Goal: Communication & Community: Ask a question

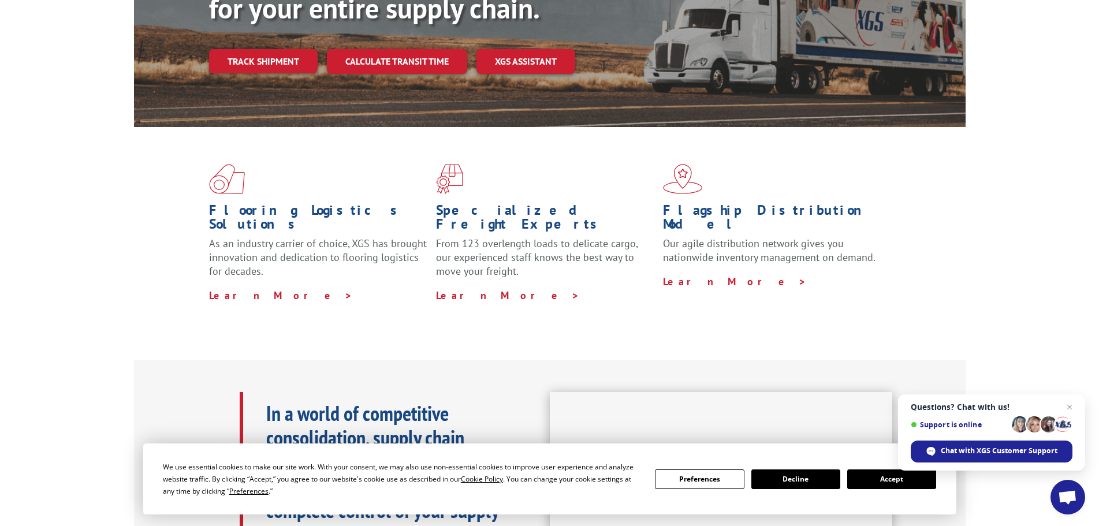
scroll to position [231, 0]
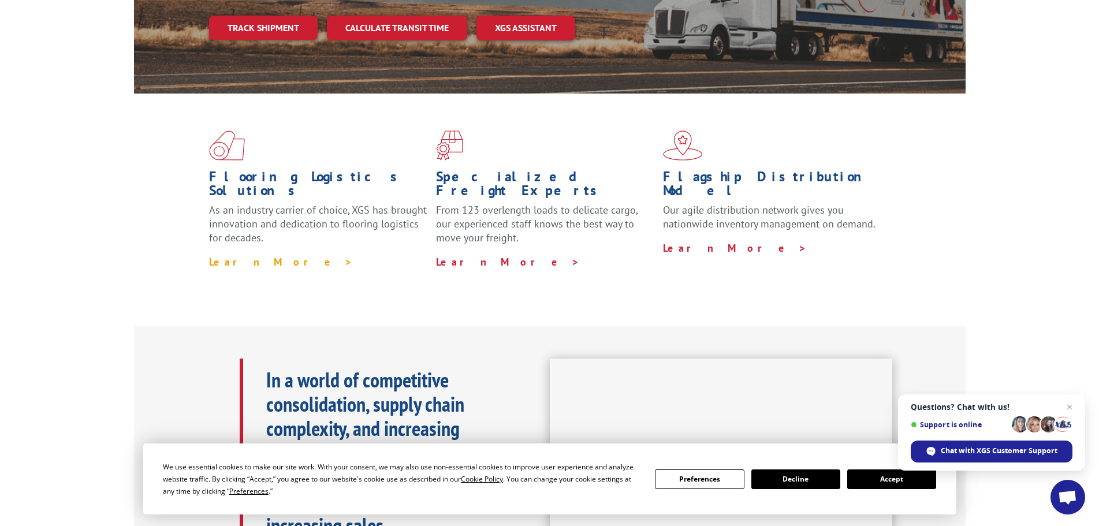
click at [252, 255] on link "Learn More >" at bounding box center [281, 261] width 144 height 13
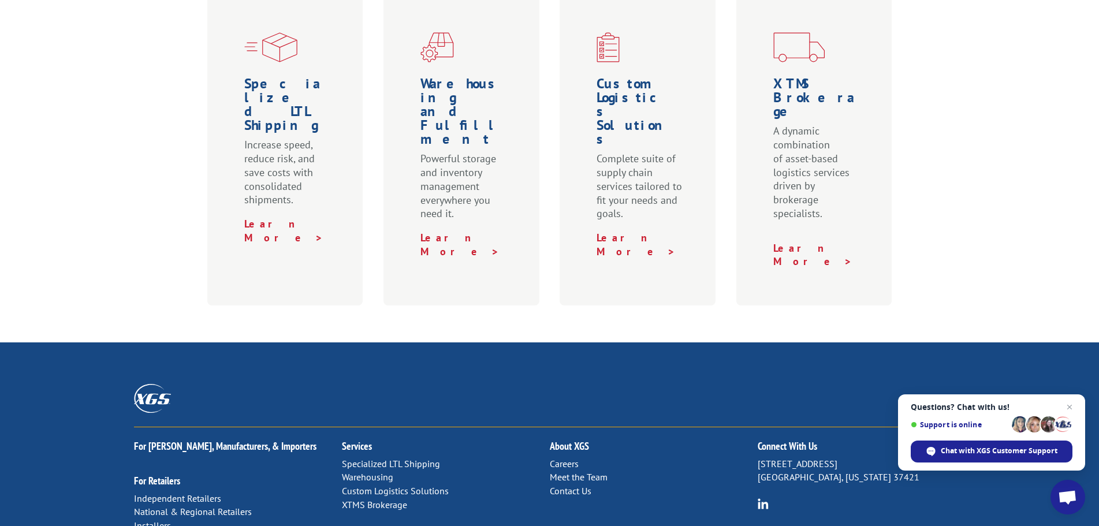
scroll to position [462, 0]
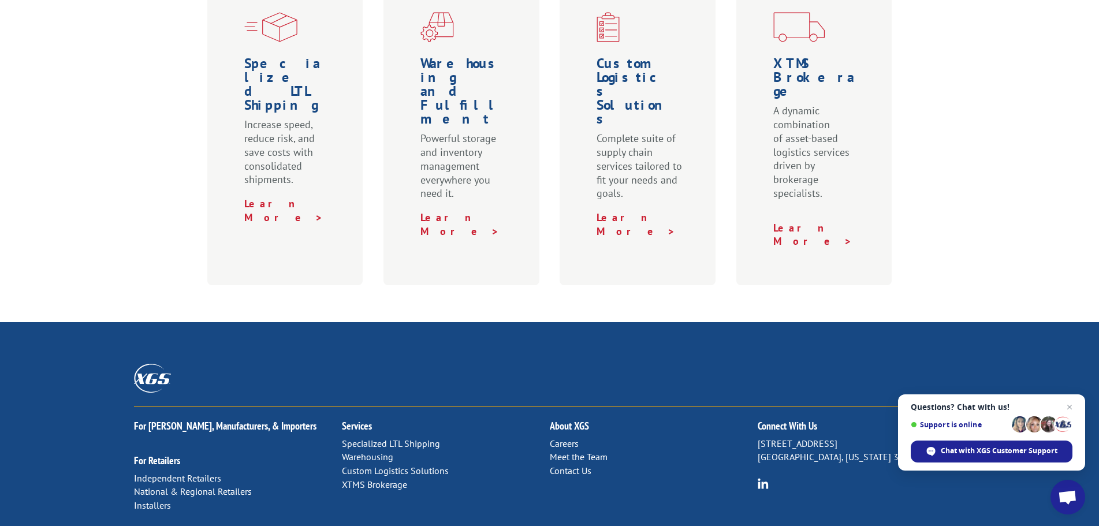
click at [566, 465] on link "Contact Us" at bounding box center [571, 471] width 42 height 12
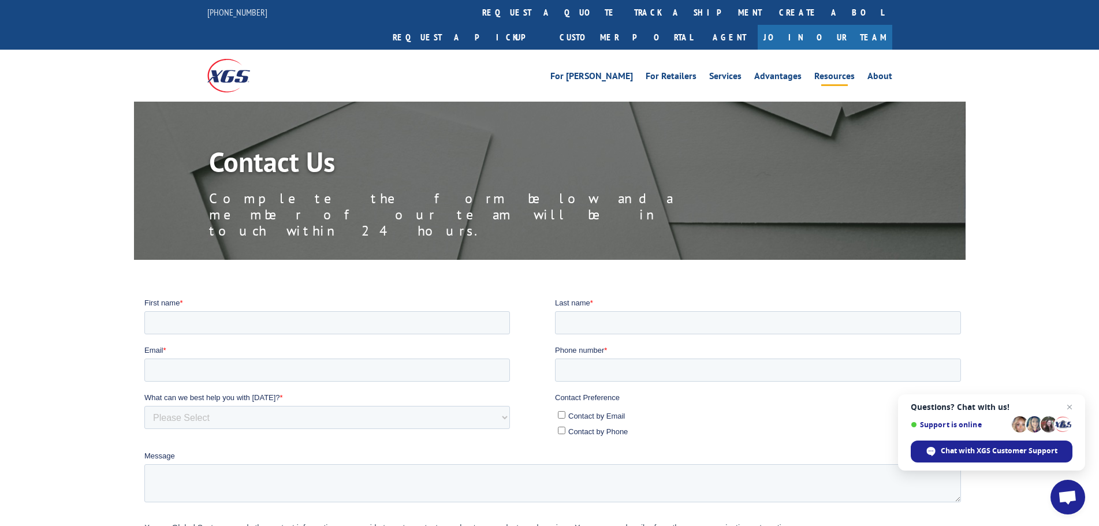
click at [837, 72] on link "Resources" at bounding box center [834, 78] width 40 height 13
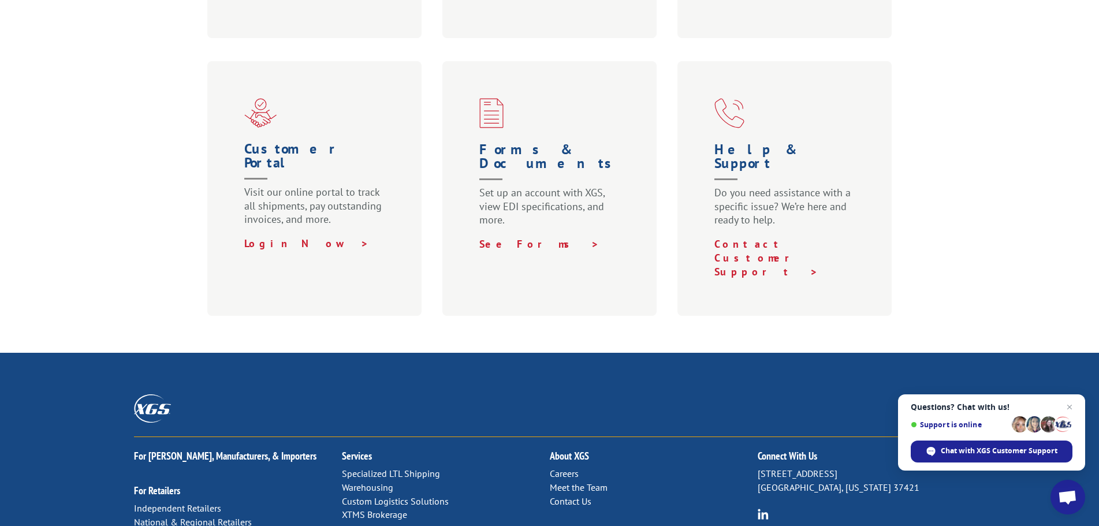
scroll to position [744, 0]
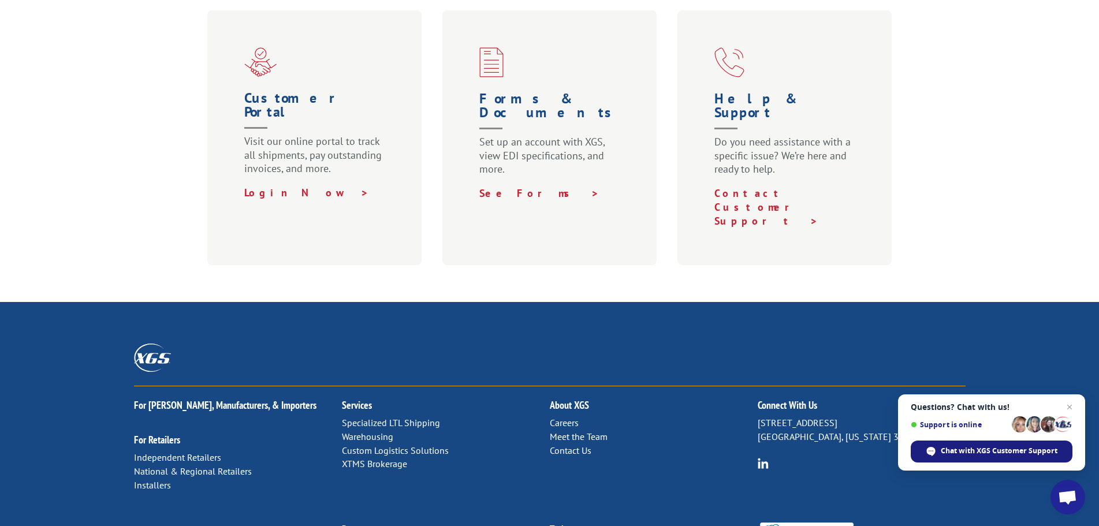
click at [940, 451] on span "Chat with XGS Customer Support" at bounding box center [998, 451] width 117 height 10
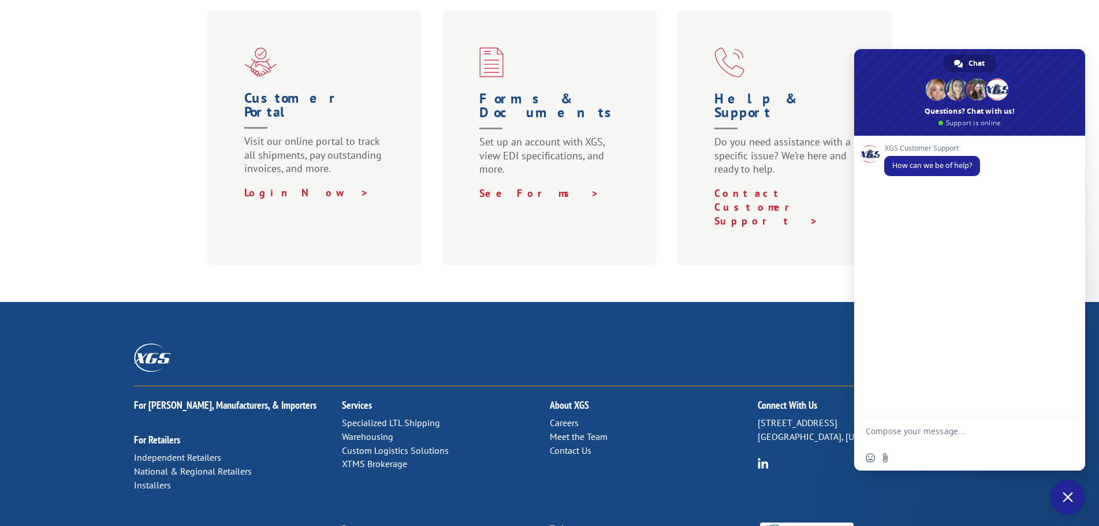
click at [883, 432] on textarea "Compose your message..." at bounding box center [957, 430] width 185 height 29
type textarea "hi"
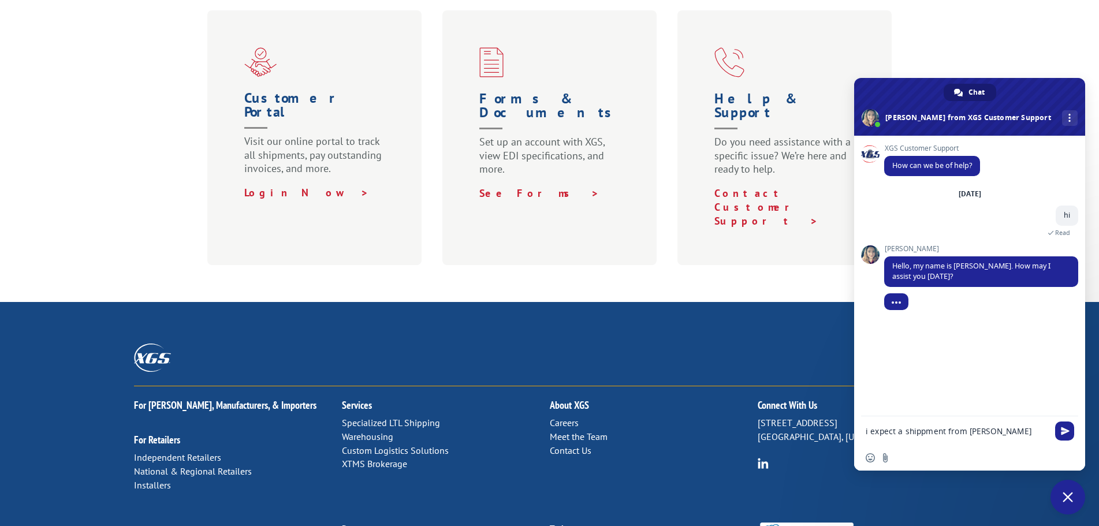
type textarea "i expect a shippment from dalton"
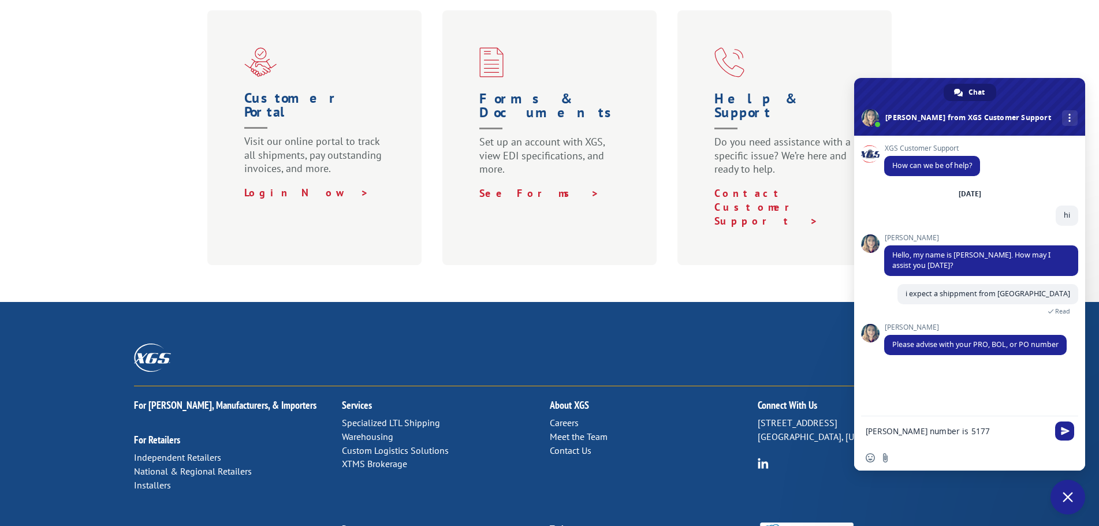
type textarea "shipers number is 51776"
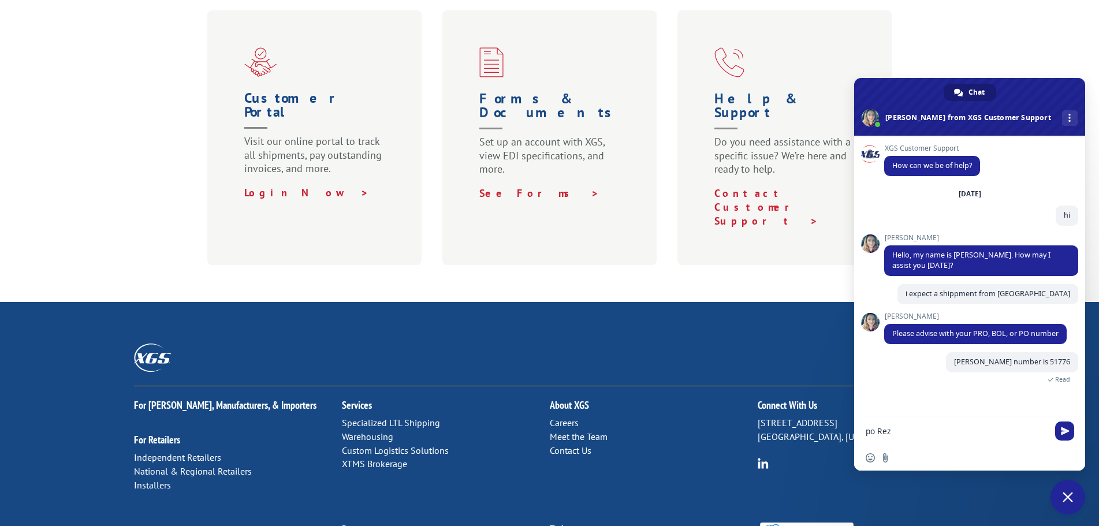
type textarea "po Reza"
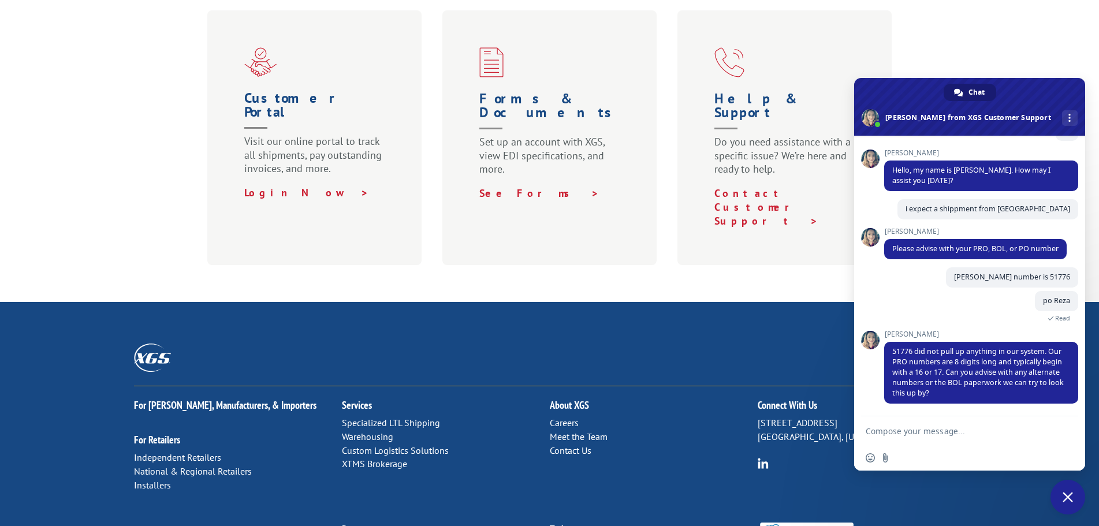
scroll to position [119, 0]
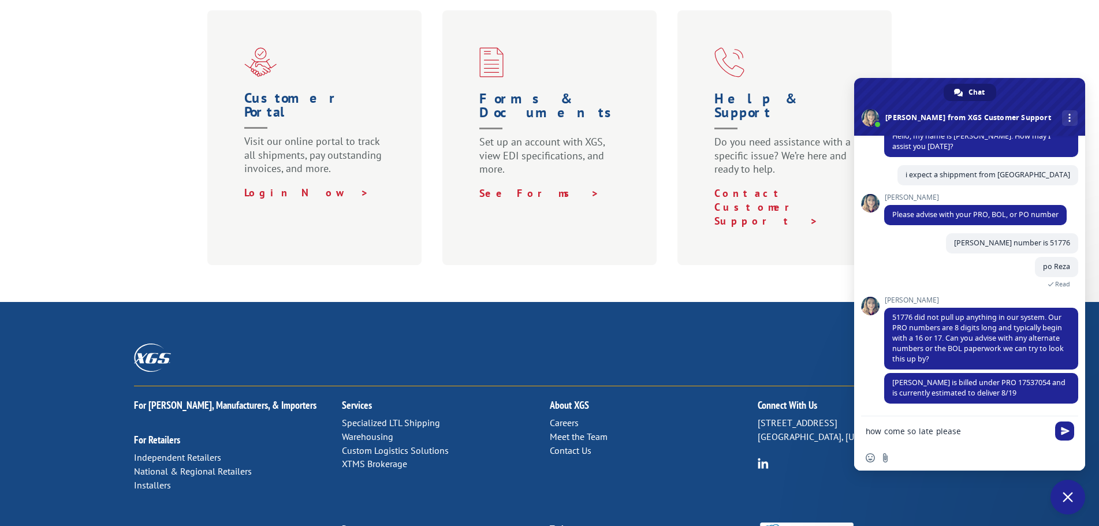
type textarea "how come so late please?"
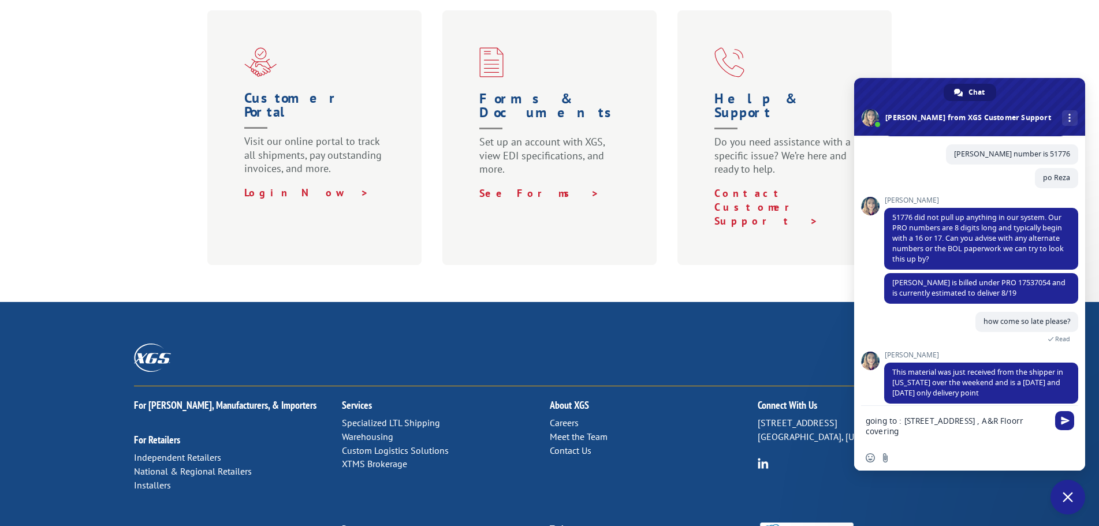
scroll to position [241, 0]
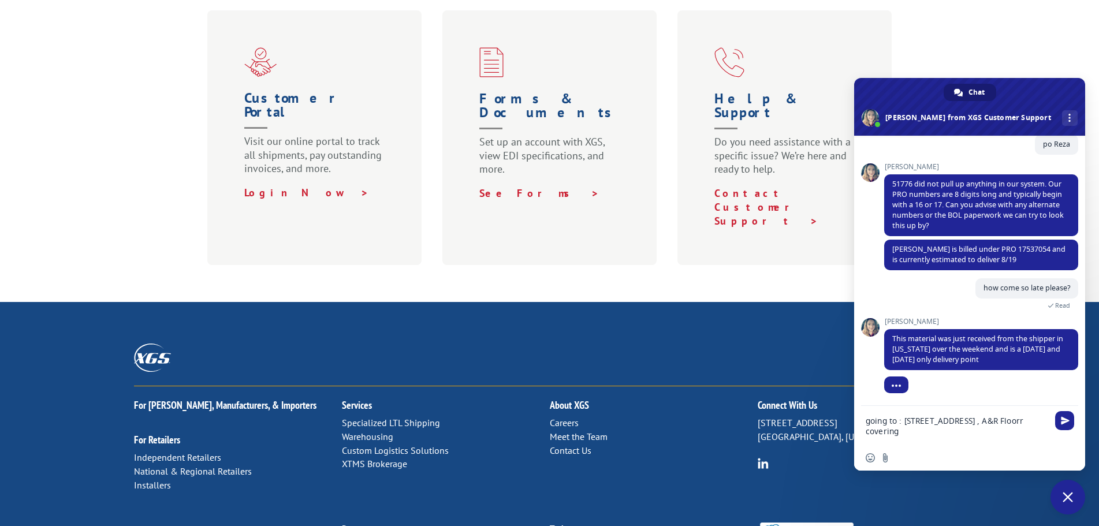
click at [909, 436] on textarea "going to : 23011 Multon PKWY , Laguna Hills , A&R Floorr covering" at bounding box center [957, 425] width 185 height 39
click at [946, 442] on textarea "going to : 23011 Multon PKWY , Laguna Hills , A&R Floor covering" at bounding box center [957, 425] width 185 height 39
type textarea "going to : 23011 Multon PKWY , Laguna Hills , A&R Floor covering"
click at [1067, 427] on span "Send" at bounding box center [1064, 420] width 19 height 19
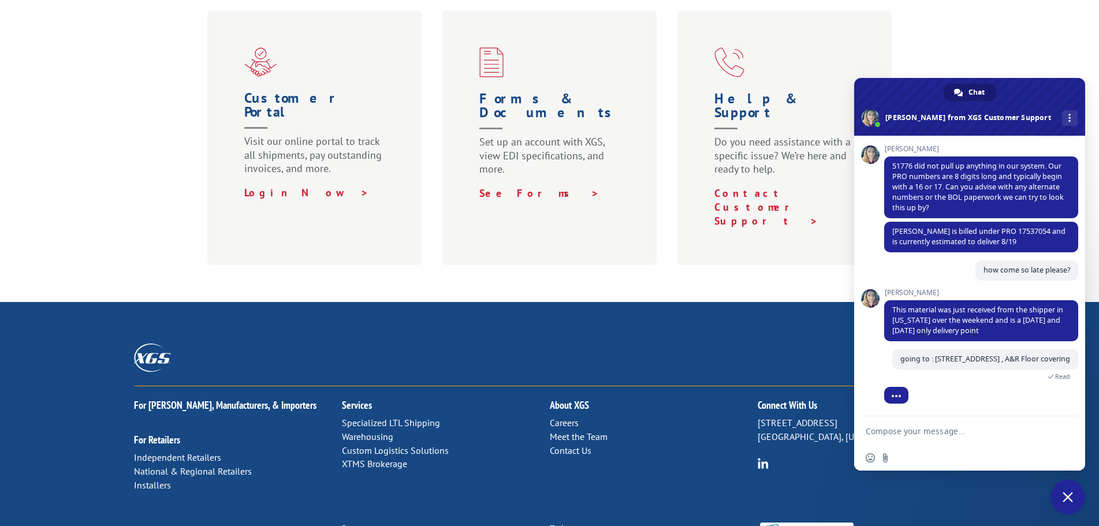
scroll to position [286, 0]
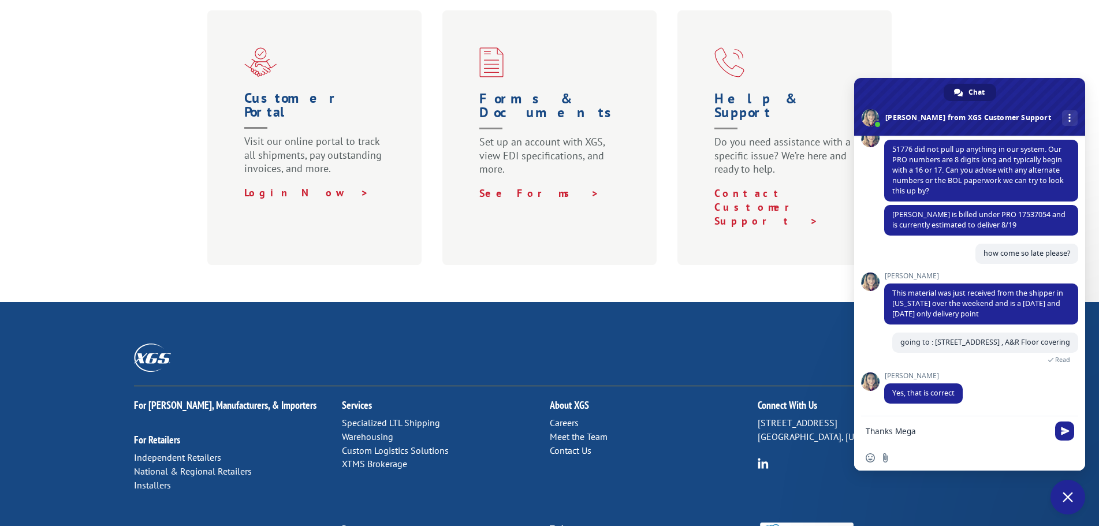
type textarea "Thanks Megan"
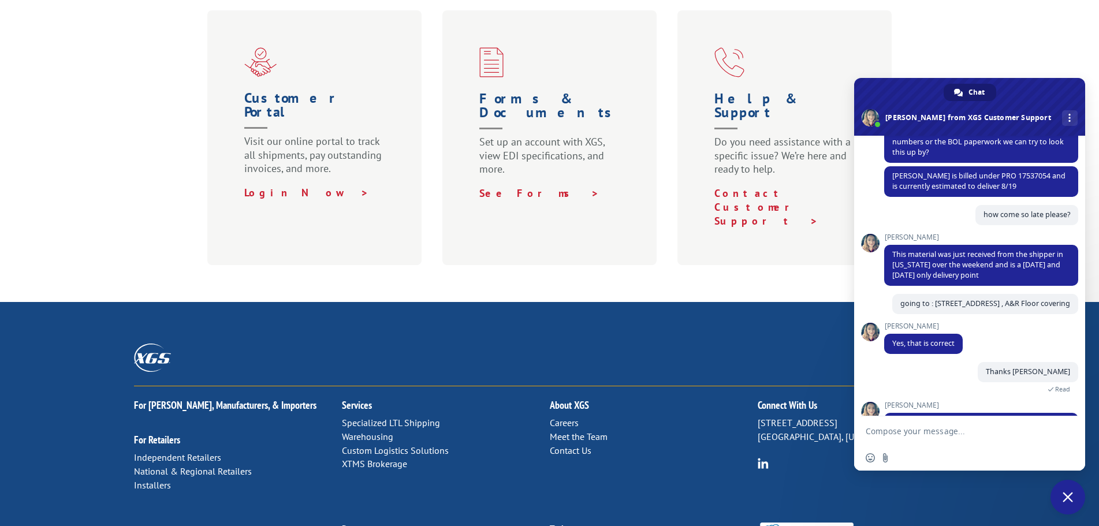
scroll to position [365, 0]
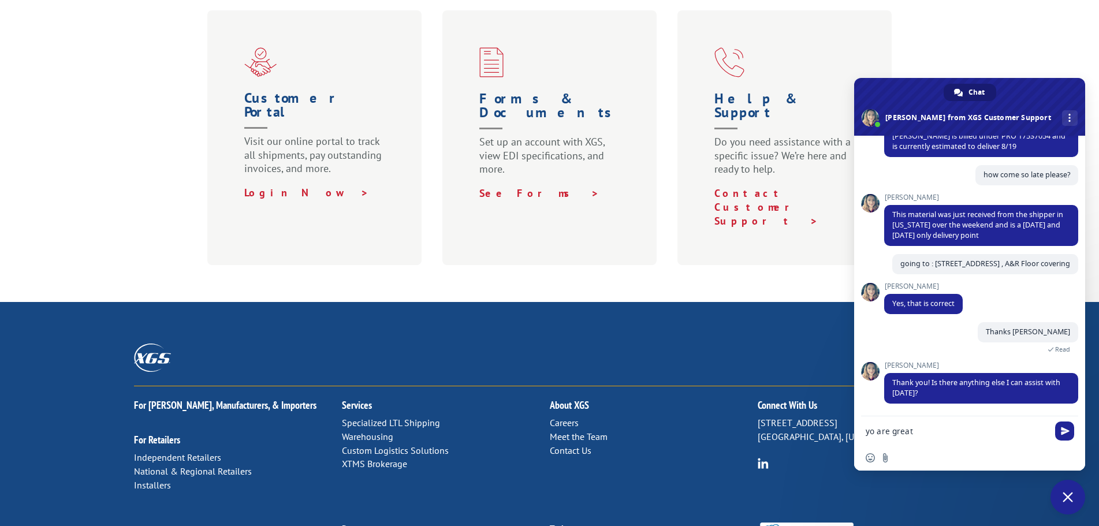
type textarea "yo are great."
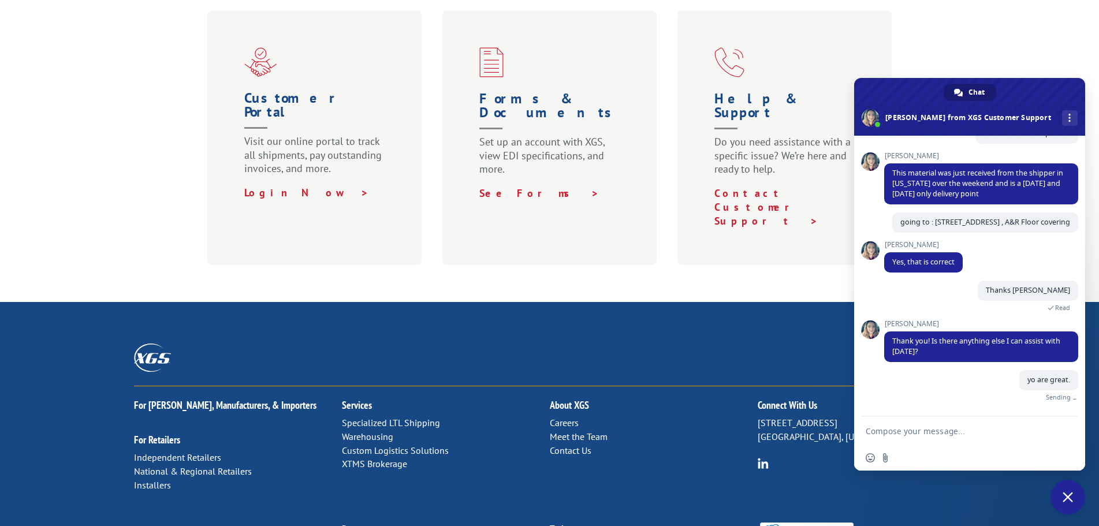
scroll to position [393, 0]
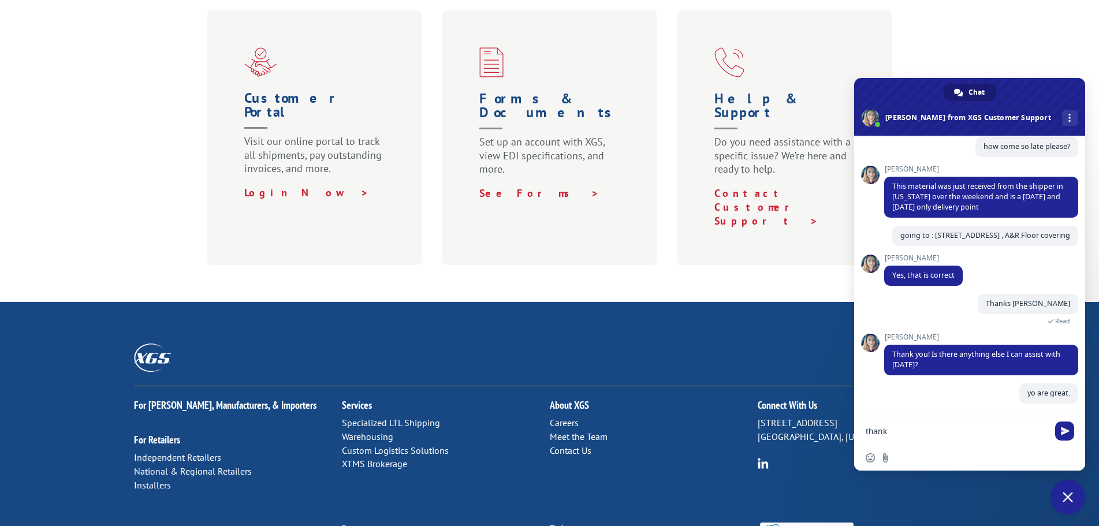
type textarea "thanks"
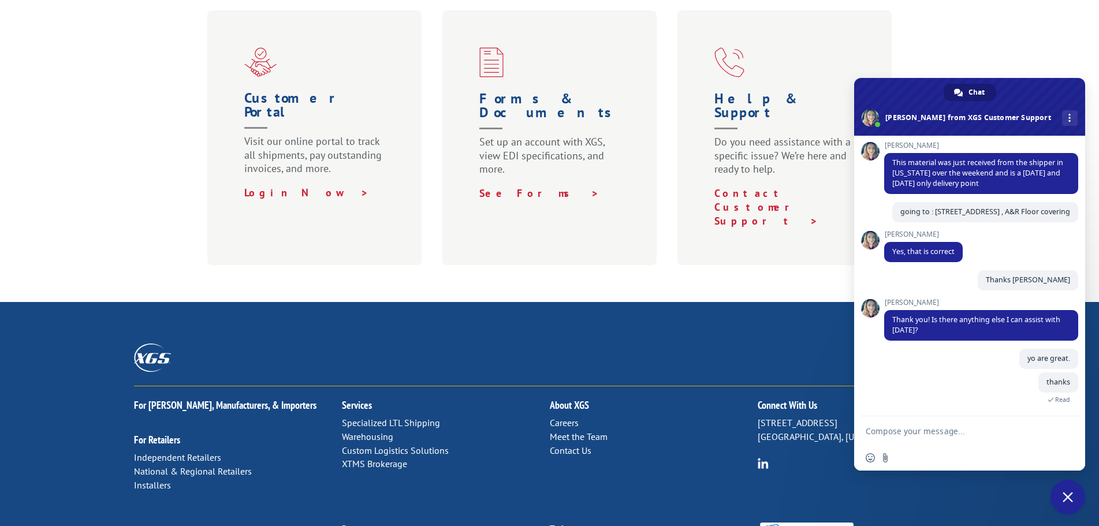
scroll to position [533, 0]
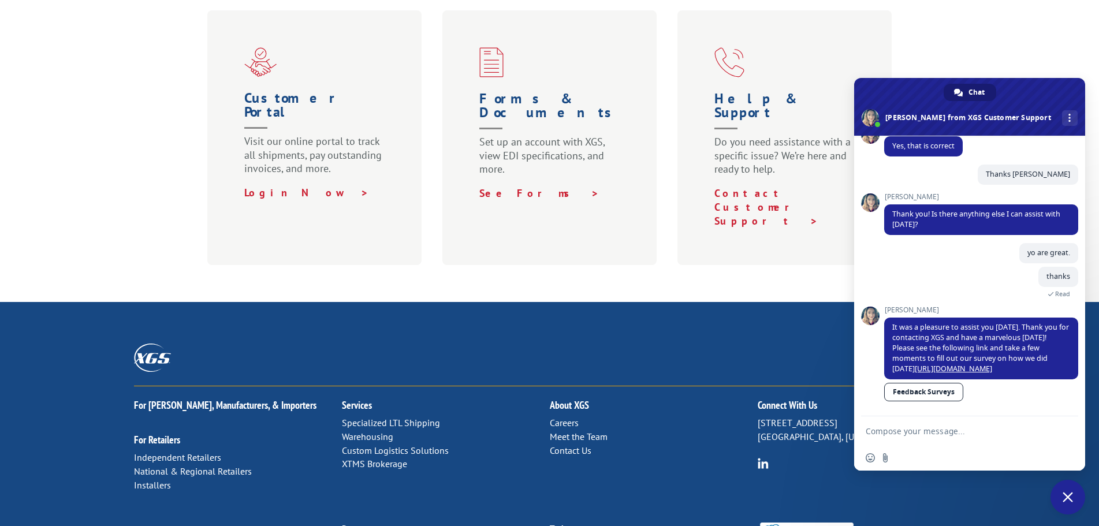
click at [914, 394] on link "Feedback Surveys" at bounding box center [923, 392] width 79 height 18
